Goal: Task Accomplishment & Management: Use online tool/utility

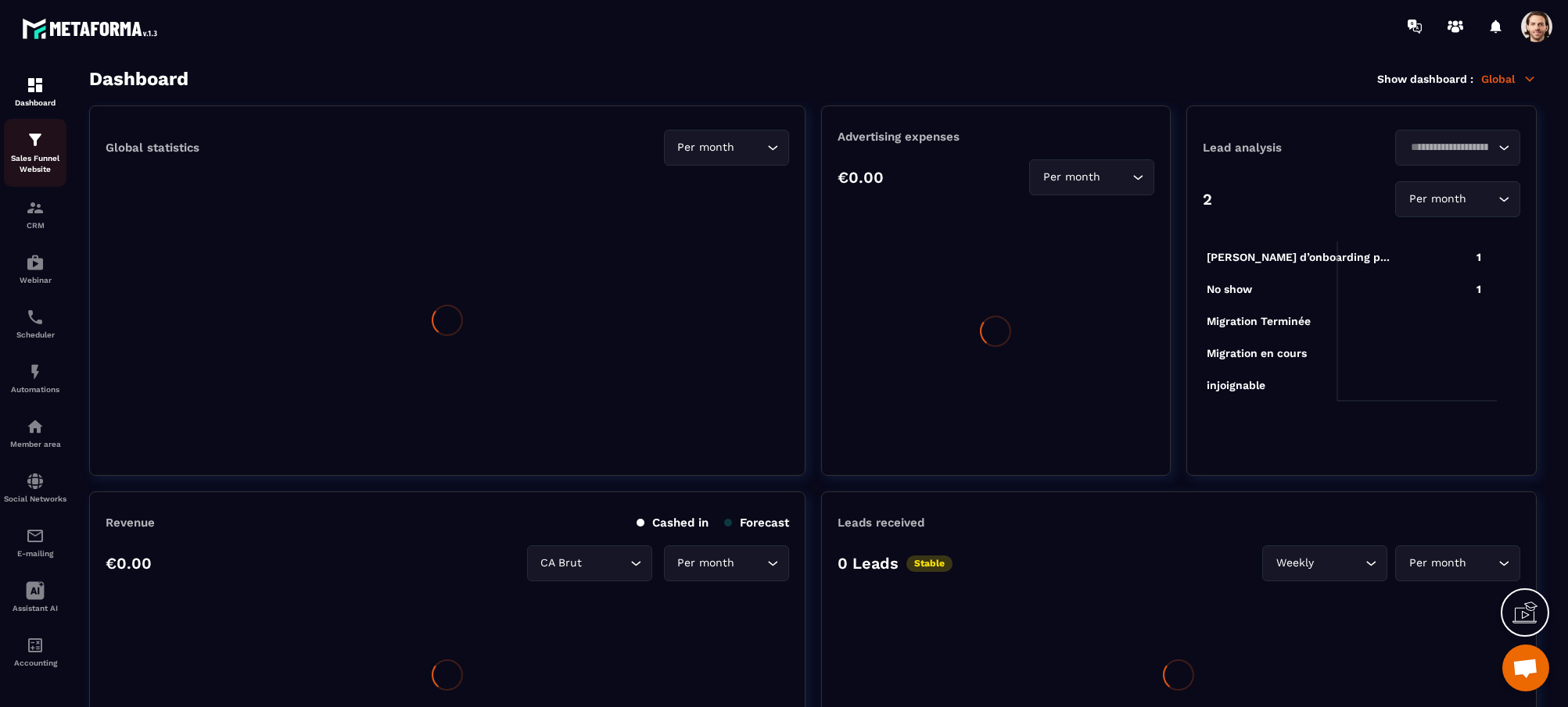
click at [33, 150] on div "Sales Funnel Website" at bounding box center [34, 152] width 63 height 45
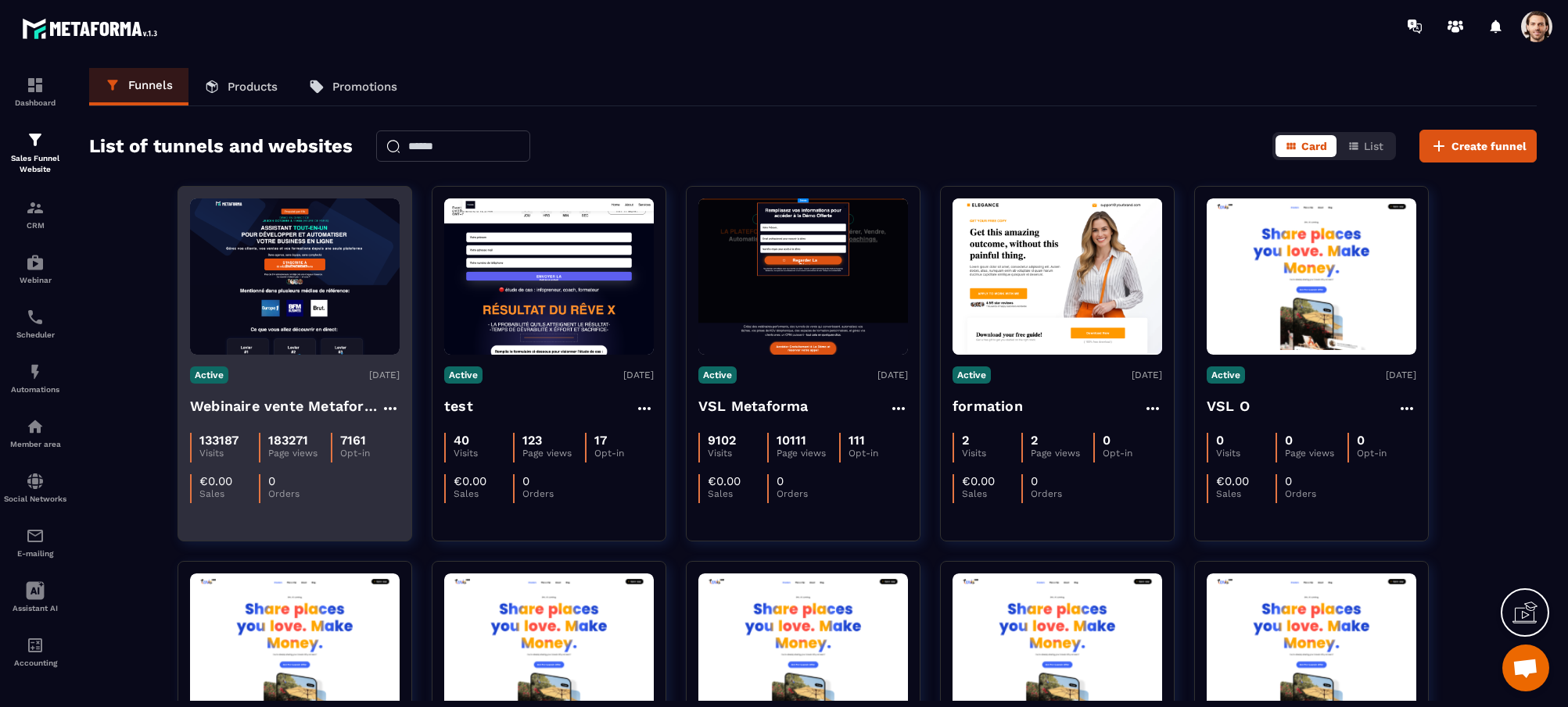
click at [282, 406] on h4 "Webinaire vente Metaforma" at bounding box center [285, 406] width 191 height 22
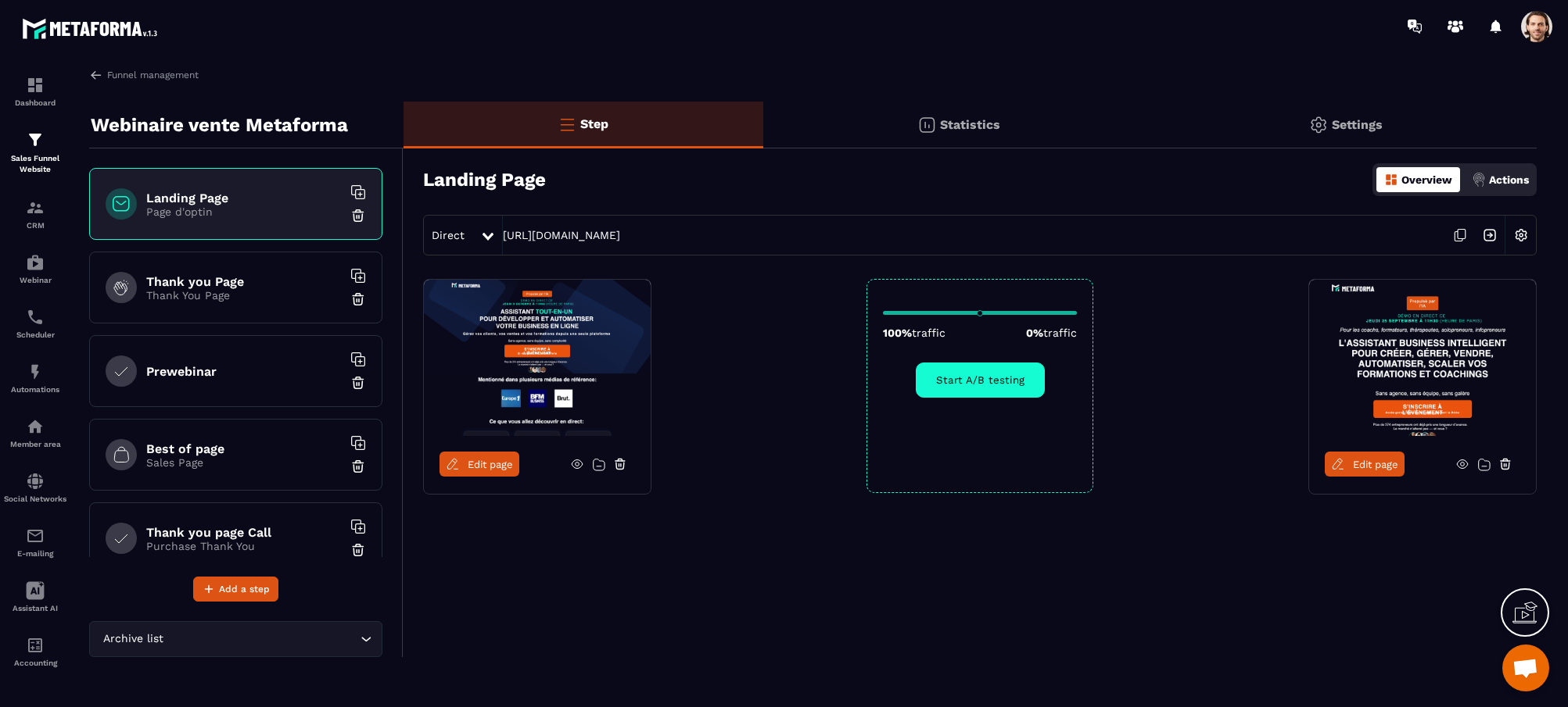
click at [475, 461] on span "Edit page" at bounding box center [490, 464] width 45 height 11
